Goal: Task Accomplishment & Management: Use online tool/utility

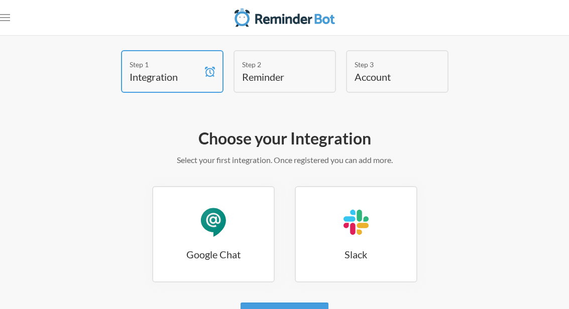
click at [197, 212] on link "Google Chat Google Chat" at bounding box center [213, 234] width 123 height 96
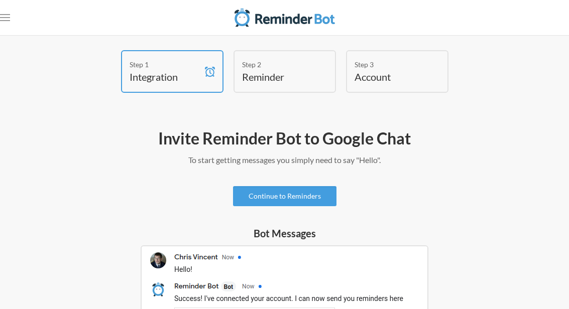
click at [503, 64] on div "Step 1 Integration Step 2 Reminder Step 3 Account" at bounding box center [284, 74] width 529 height 48
click at [503, 54] on div "Step 1 Integration Step 2 Reminder Step 3 Account" at bounding box center [284, 74] width 529 height 48
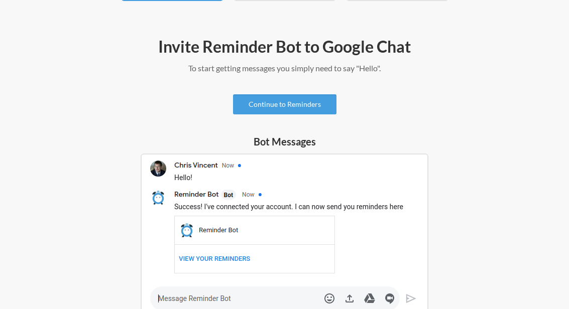
scroll to position [90, 0]
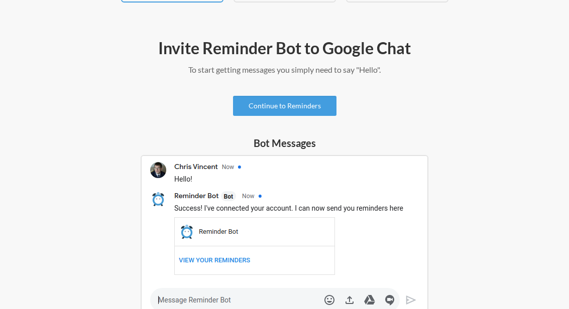
click at [252, 113] on link "Continue to Reminders" at bounding box center [284, 106] width 103 height 20
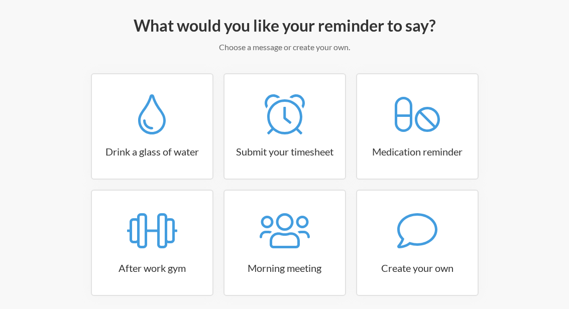
scroll to position [131, 0]
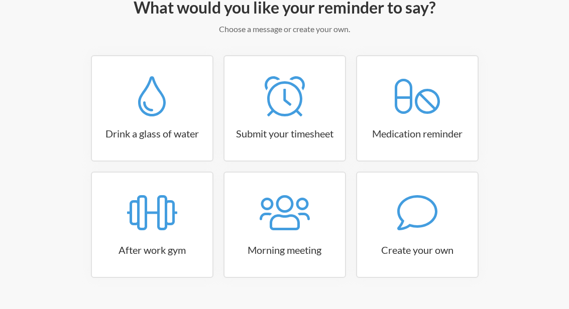
click at [434, 137] on h3 "Medication reminder" at bounding box center [417, 134] width 120 height 14
select select "08:30:00"
select select "true"
select select "18:30:00"
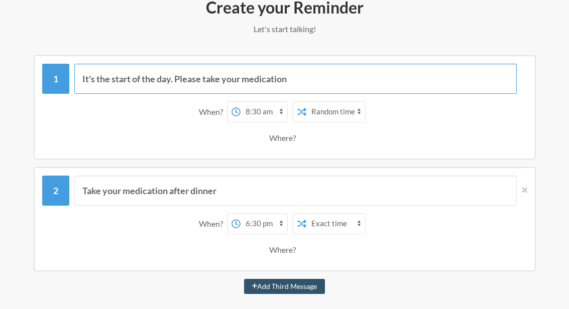
click at [117, 81] on input "It's the start of the day. Please take your medication" at bounding box center [295, 79] width 442 height 30
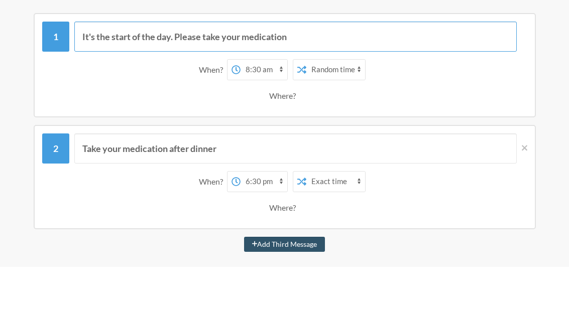
click at [136, 64] on input "It's the start of the day. Please take your medication" at bounding box center [295, 79] width 442 height 30
click at [137, 64] on input "It's the start of the day. Please take your medication" at bounding box center [295, 79] width 442 height 30
type input "It's"
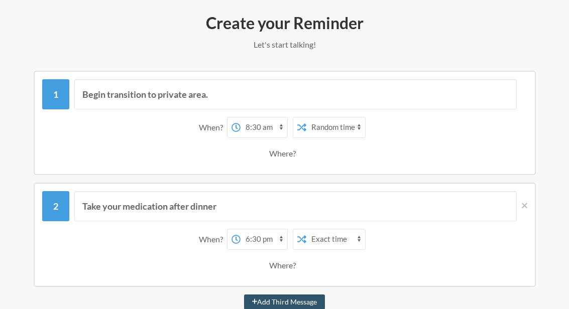
scroll to position [114, 0]
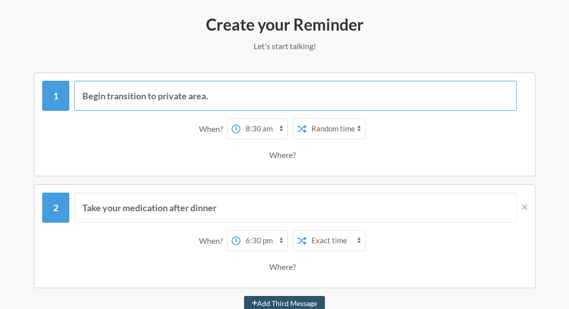
type input "Begin transition to private area."
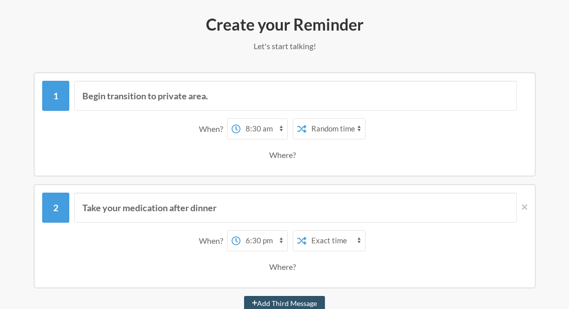
click at [278, 130] on select "12:00 am 12:15 am 12:30 am 12:45 am 1:00 am 1:15 am 1:30 am 1:45 am 2:00 am 2:1…" at bounding box center [263, 129] width 47 height 20
select select "13:45:00"
click at [355, 130] on select "Exact time Random time" at bounding box center [335, 129] width 59 height 20
select select "false"
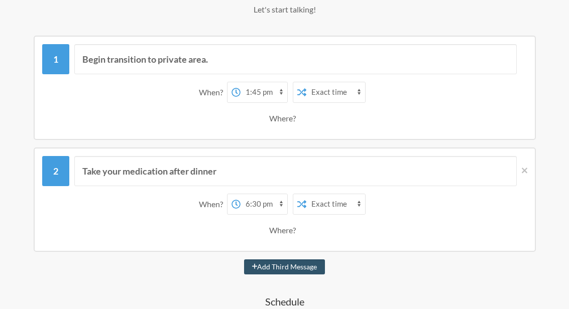
scroll to position [155, 0]
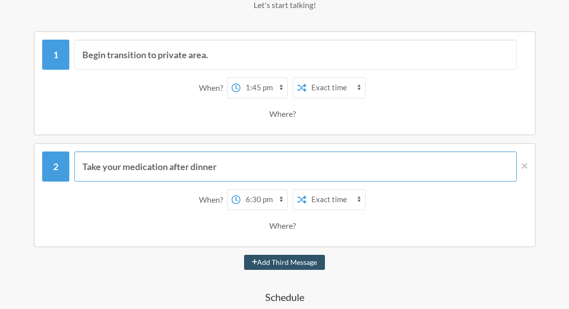
click at [194, 163] on input "Take your medication after dinner" at bounding box center [295, 167] width 442 height 30
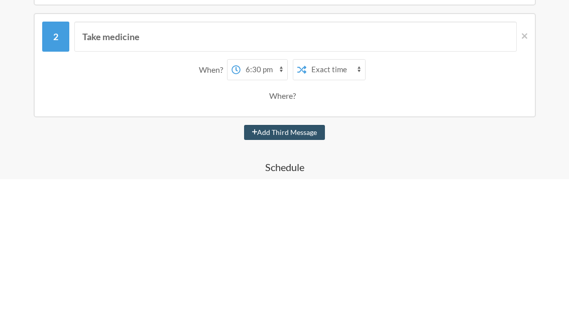
scroll to position [285, 0]
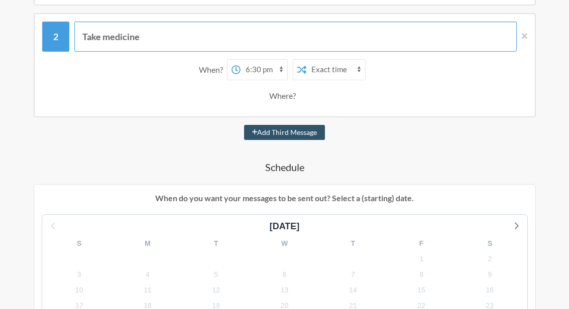
type input "Take medicine"
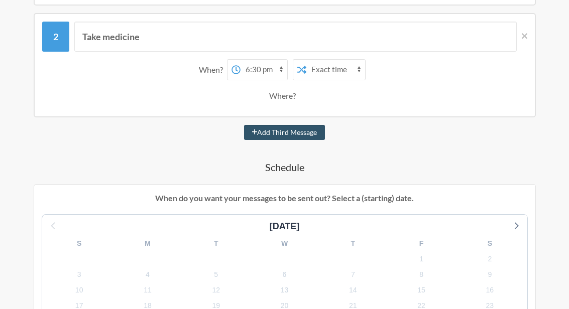
click at [256, 65] on select "12:00 am 12:15 am 12:30 am 12:45 am 1:00 am 1:15 am 1:30 am 1:45 am 2:00 am 2:1…" at bounding box center [263, 70] width 47 height 20
select select "14:00:00"
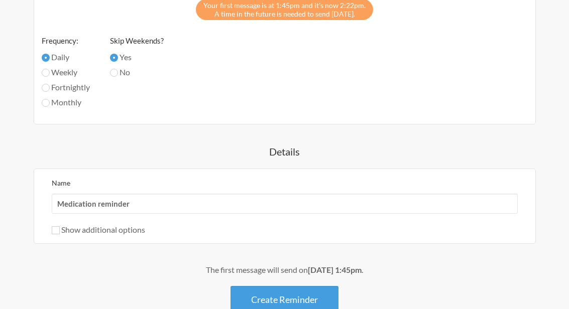
scroll to position [685, 0]
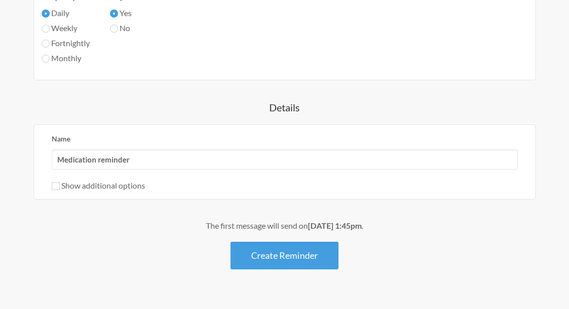
click at [321, 251] on button "Create Reminder" at bounding box center [284, 256] width 108 height 28
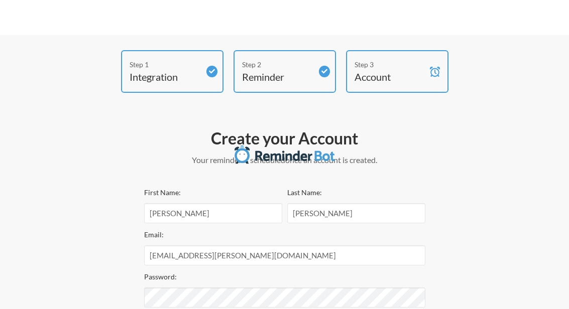
select select "America/New_York"
select select "US"
